Goal: Information Seeking & Learning: Learn about a topic

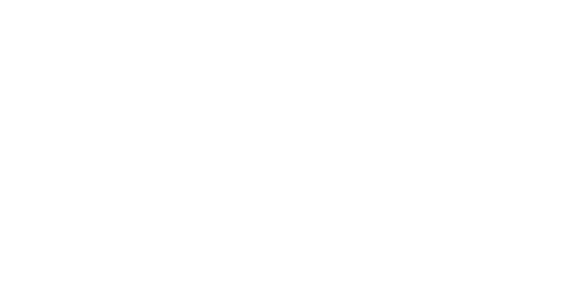
select select
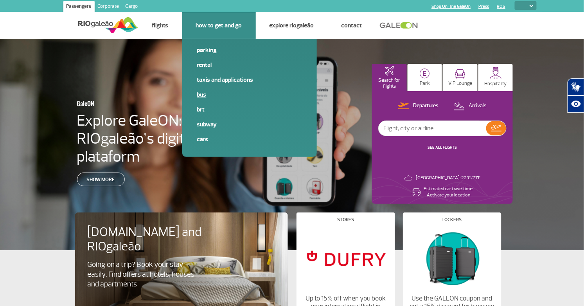
click at [209, 99] on link "Bus" at bounding box center [249, 94] width 105 height 9
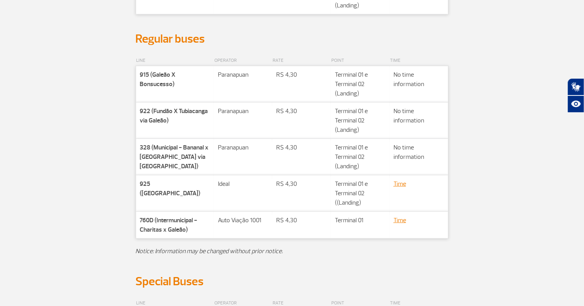
scroll to position [182, 0]
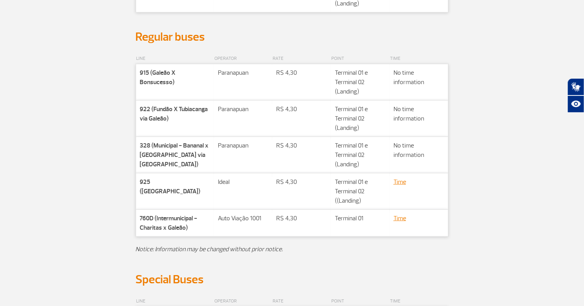
click at [124, 97] on div "LINE OPERATOR RATE POINT TIME Companhia 915 (Galeão X Bonsucesso) Rota Paranapu…" at bounding box center [292, 158] width 434 height 228
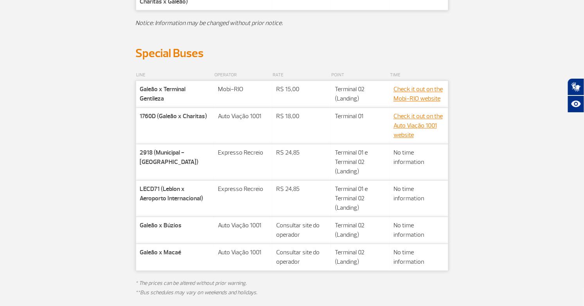
scroll to position [410, 0]
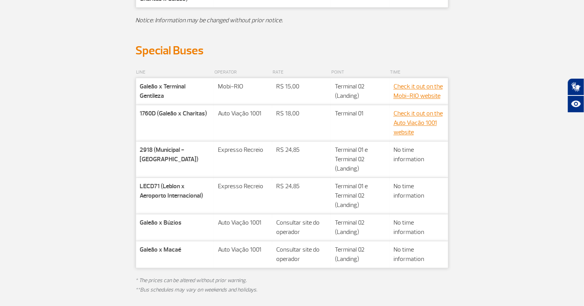
click at [290, 91] on p "R$ 15,00" at bounding box center [301, 86] width 51 height 9
click at [461, 130] on div "LINE OPERATOR RATE POINT TIME Companhia Galeão x Terminal Gentileza Rota Mobi-[…" at bounding box center [292, 185] width 434 height 255
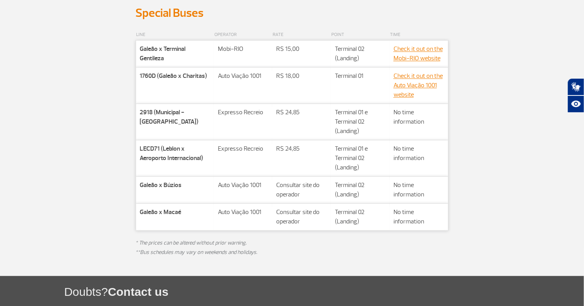
scroll to position [456, 0]
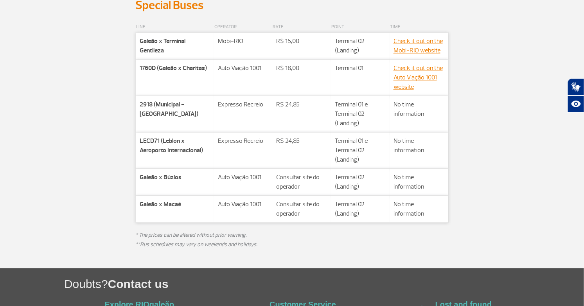
click at [247, 145] on td "Rota Expresso Recreio" at bounding box center [243, 151] width 58 height 36
click at [70, 163] on div "LINE OPERATOR RATE POINT TIME Companhia Galeão x Terminal Gentileza Rota Mobi-[…" at bounding box center [292, 140] width 446 height 255
click at [97, 163] on div "LINE OPERATOR RATE POINT TIME Companhia Galeão x Terminal Gentileza Rota Mobi-[…" at bounding box center [292, 140] width 434 height 255
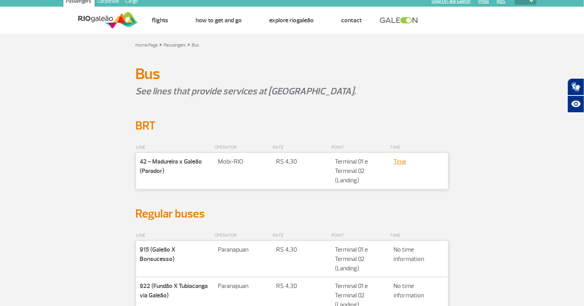
scroll to position [0, 0]
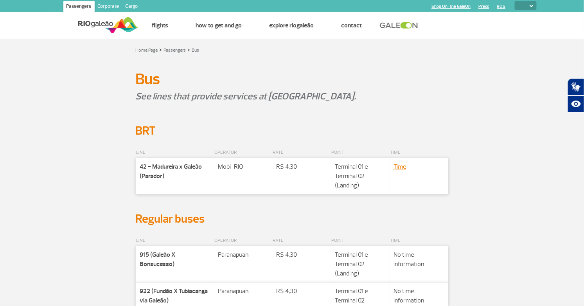
click at [96, 147] on div "LINE OPERATOR RATE POINT TIME Companhia 42 - Madureira x Galeão (Parador) Rota …" at bounding box center [292, 174] width 434 height 73
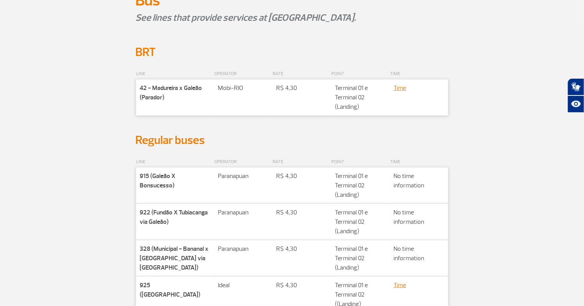
scroll to position [104, 0]
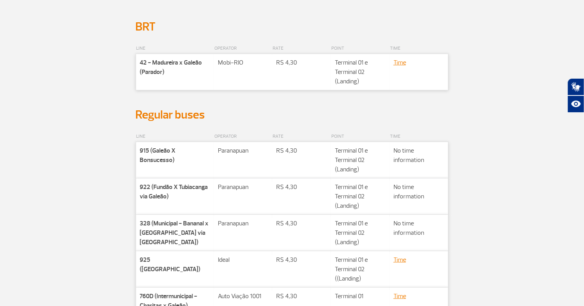
click at [288, 108] on p at bounding box center [292, 102] width 313 height 9
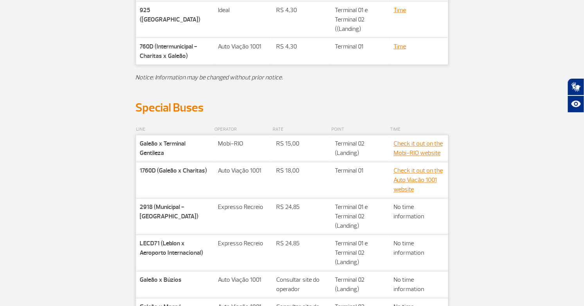
click at [310, 115] on h2 "Special Buses" at bounding box center [292, 108] width 313 height 14
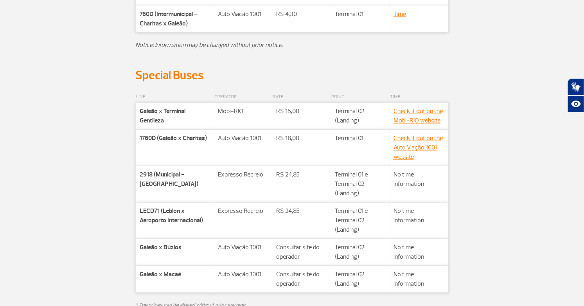
scroll to position [391, 0]
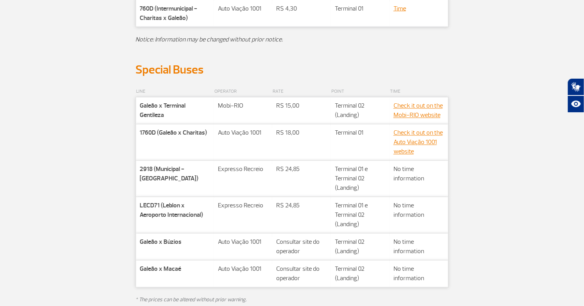
click at [236, 111] on p "Mobi-RIO" at bounding box center [243, 105] width 50 height 9
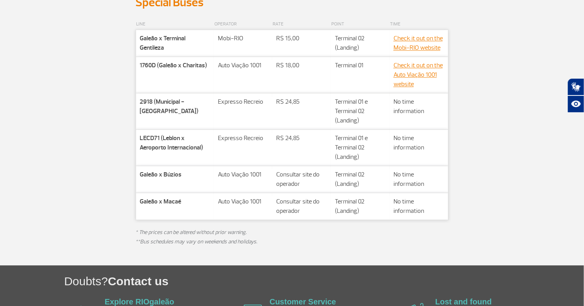
scroll to position [464, 0]
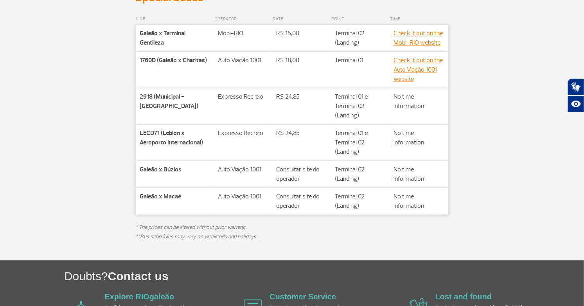
click at [292, 117] on td "Valor** R$ 24,85" at bounding box center [301, 106] width 59 height 36
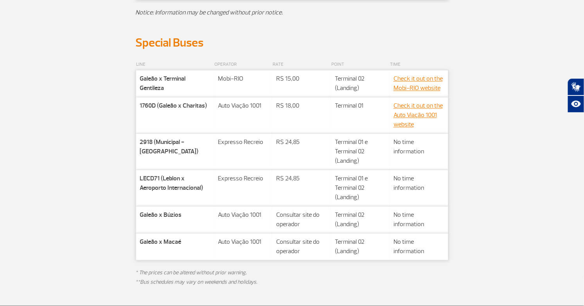
scroll to position [422, 0]
